Goal: Information Seeking & Learning: Learn about a topic

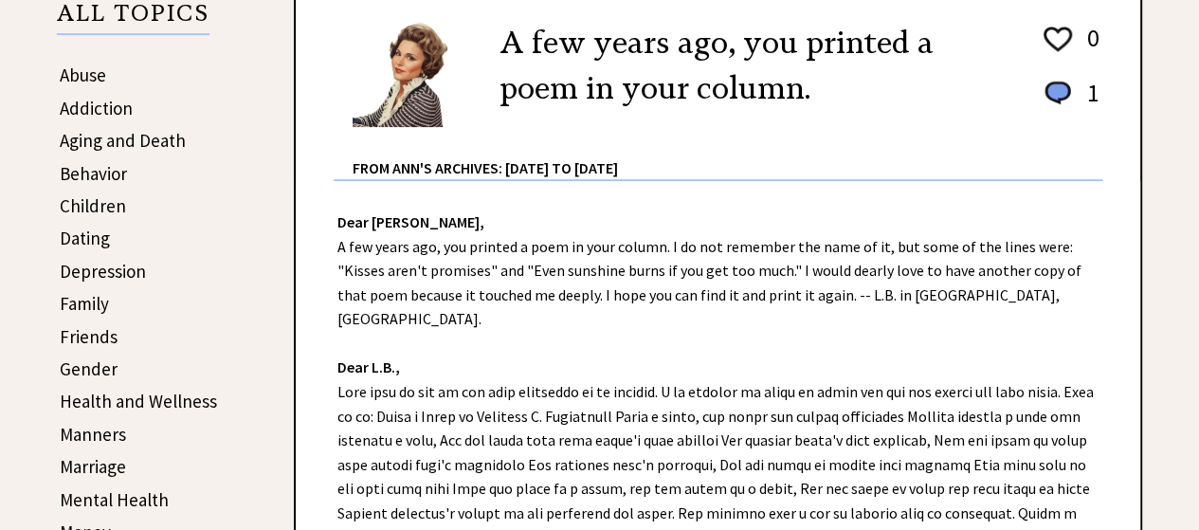
scroll to position [391, 0]
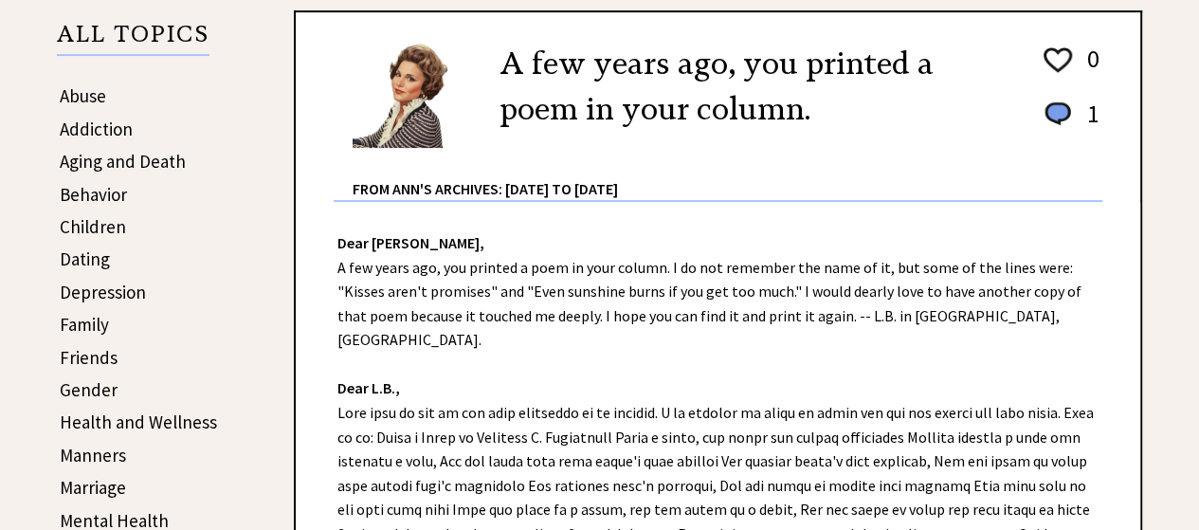
click at [83, 94] on link "Abuse" at bounding box center [83, 95] width 46 height 23
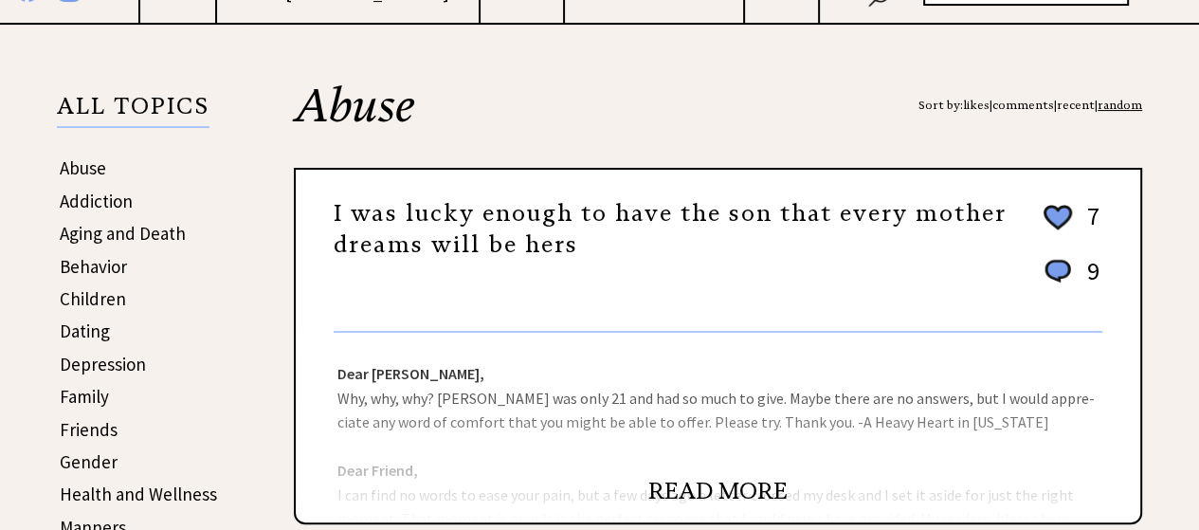
scroll to position [325, 0]
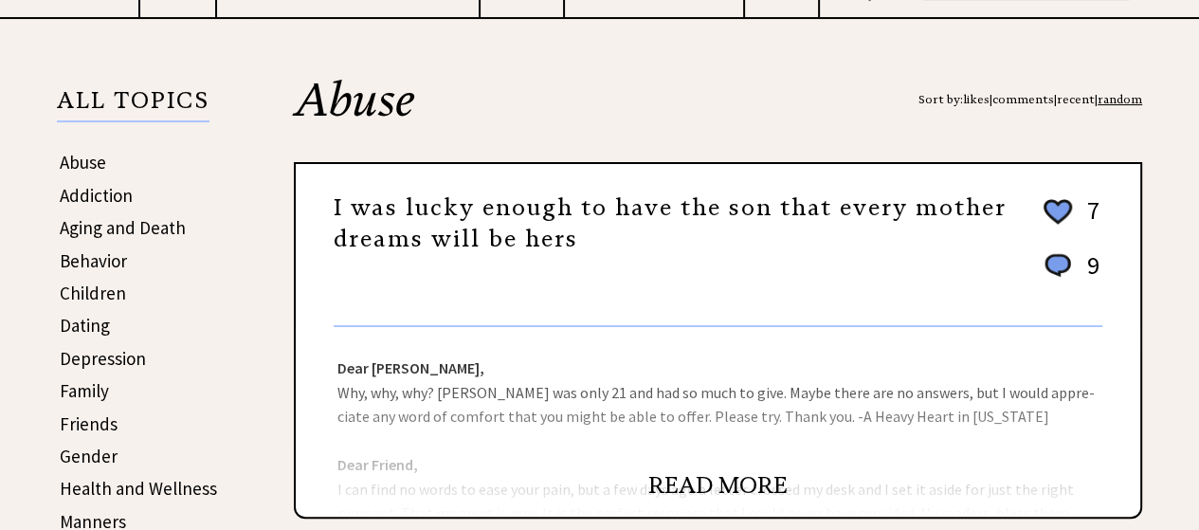
click at [85, 196] on link "Addiction" at bounding box center [96, 195] width 73 height 23
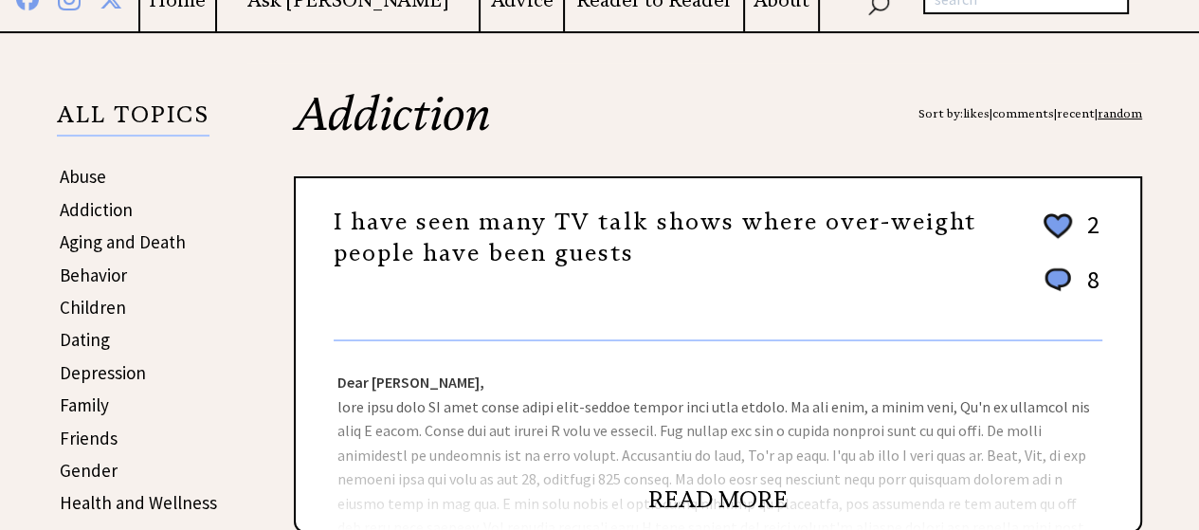
scroll to position [322, 0]
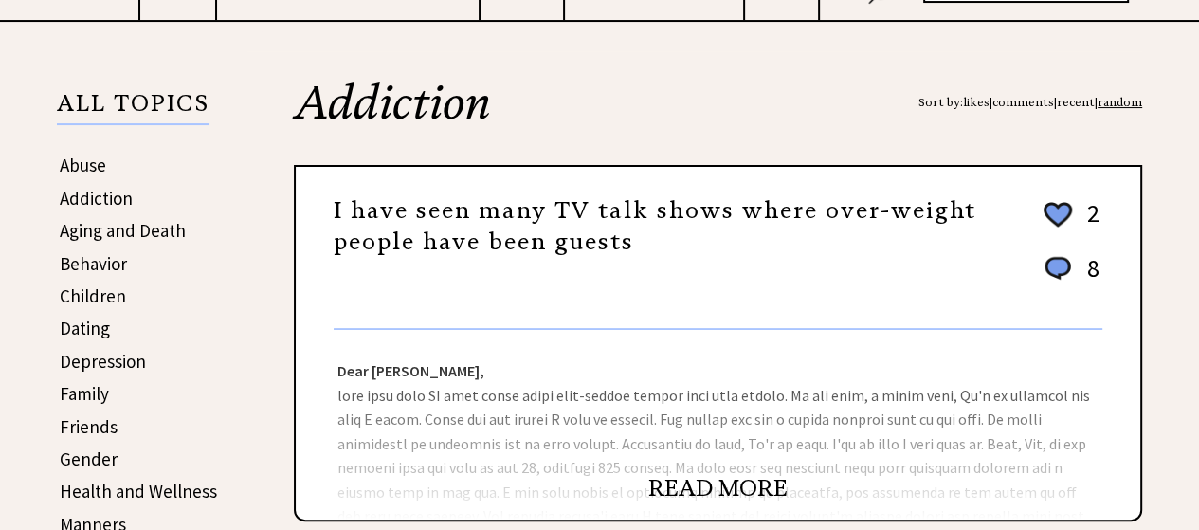
click at [126, 226] on link "Aging and Death" at bounding box center [123, 230] width 126 height 23
click at [119, 226] on link "Aging and Death" at bounding box center [123, 230] width 126 height 23
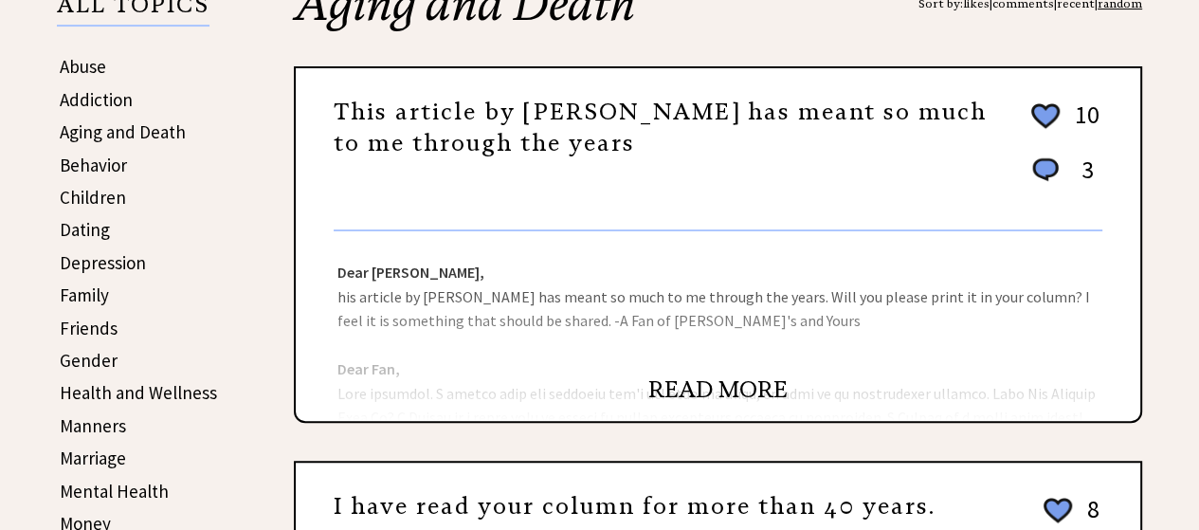
scroll to position [426, 0]
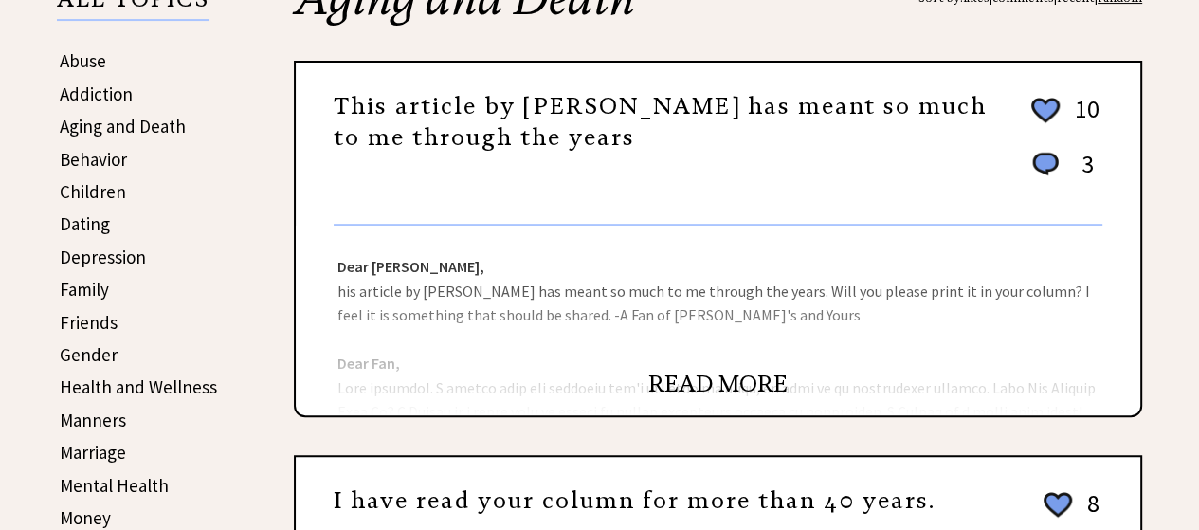
click at [675, 383] on link "READ MORE" at bounding box center [717, 384] width 139 height 28
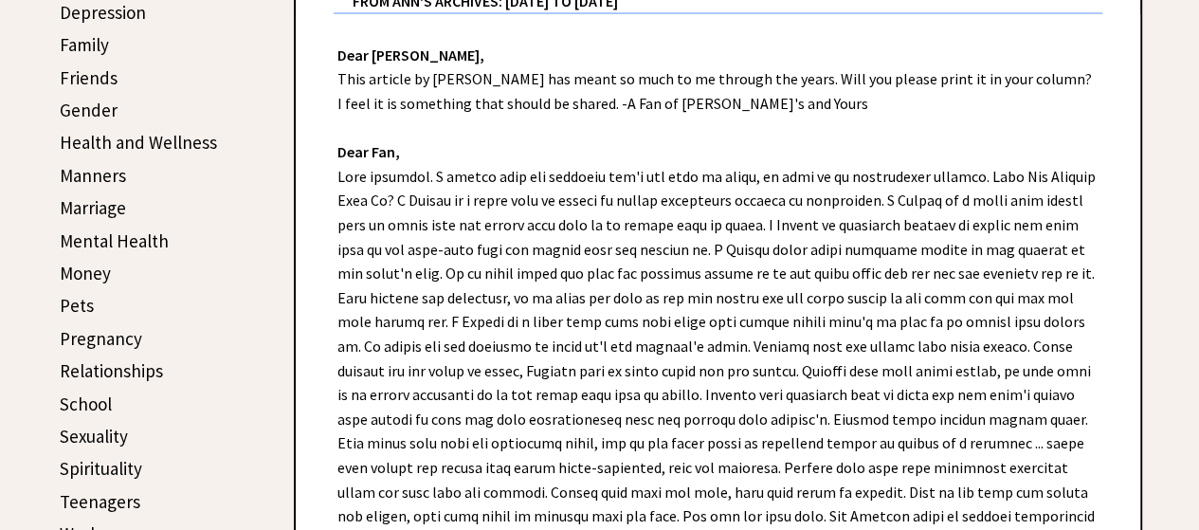
scroll to position [676, 0]
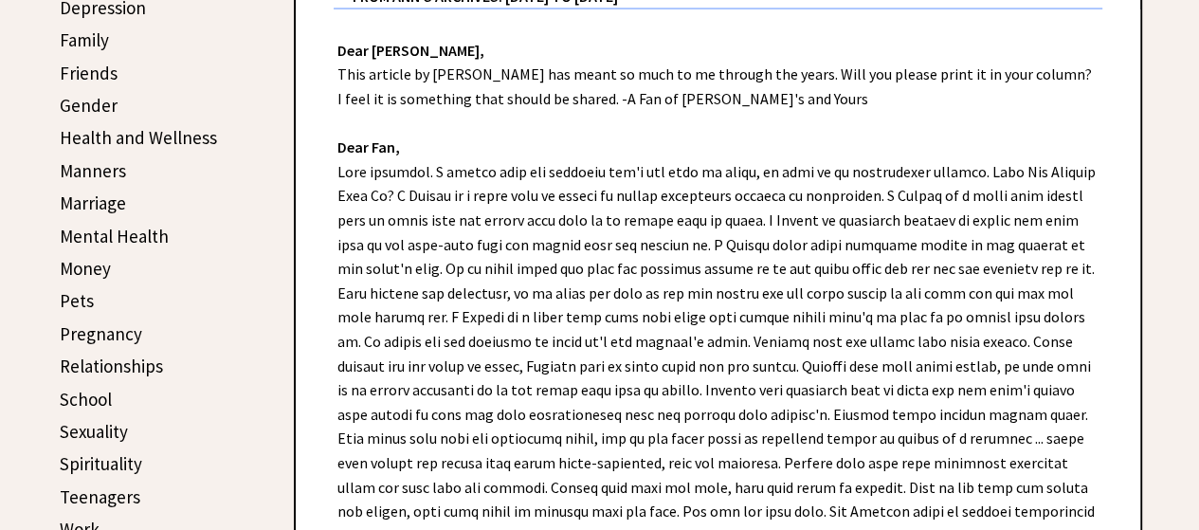
click at [144, 226] on link "Mental Health" at bounding box center [114, 236] width 109 height 23
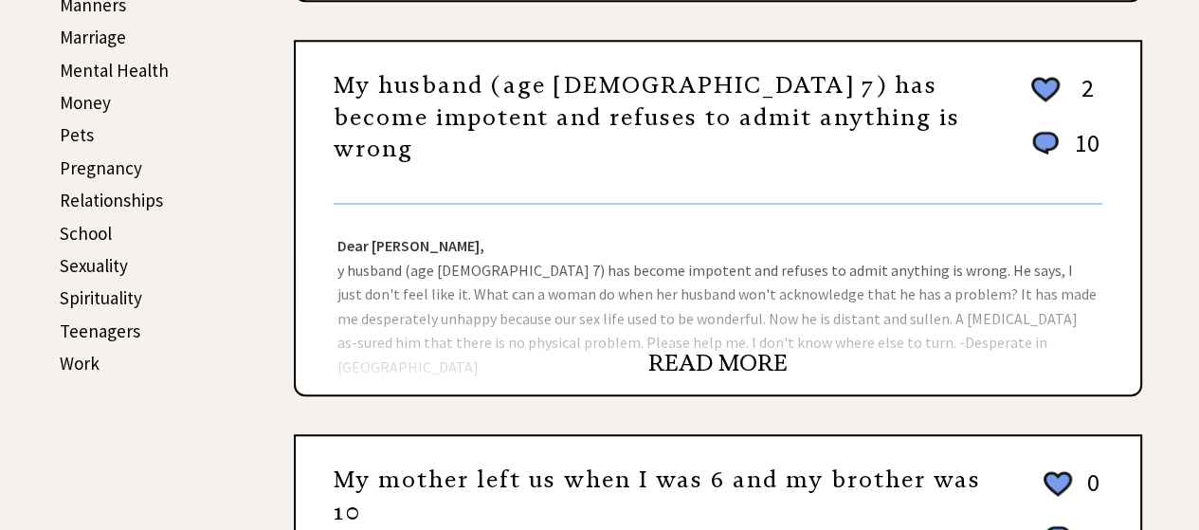
scroll to position [859, 0]
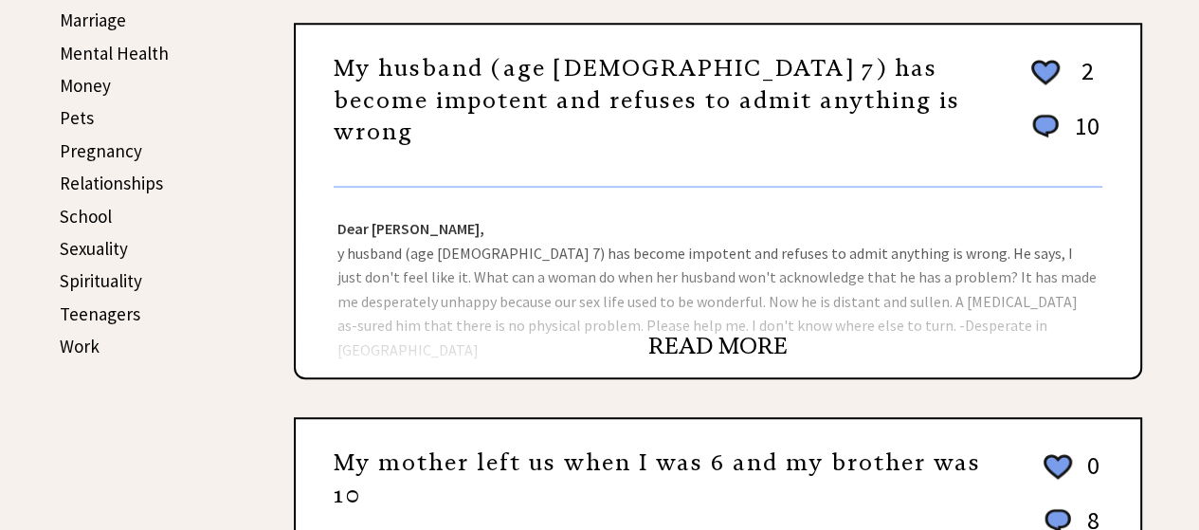
drag, startPoint x: 1197, startPoint y: 165, endPoint x: 1211, endPoint y: 196, distance: 34.4
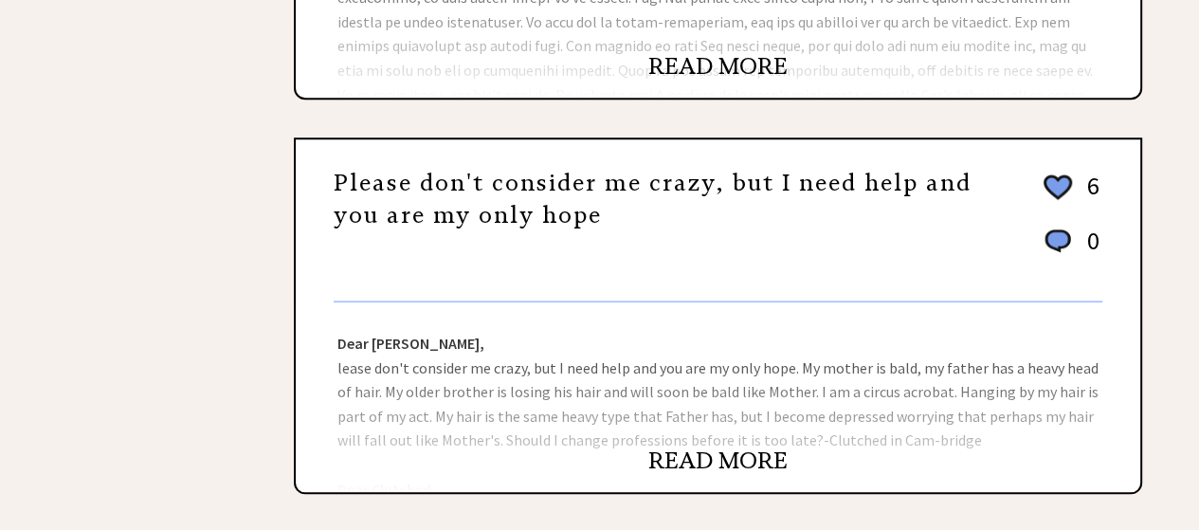
scroll to position [1565, 0]
